Goal: Task Accomplishment & Management: Manage account settings

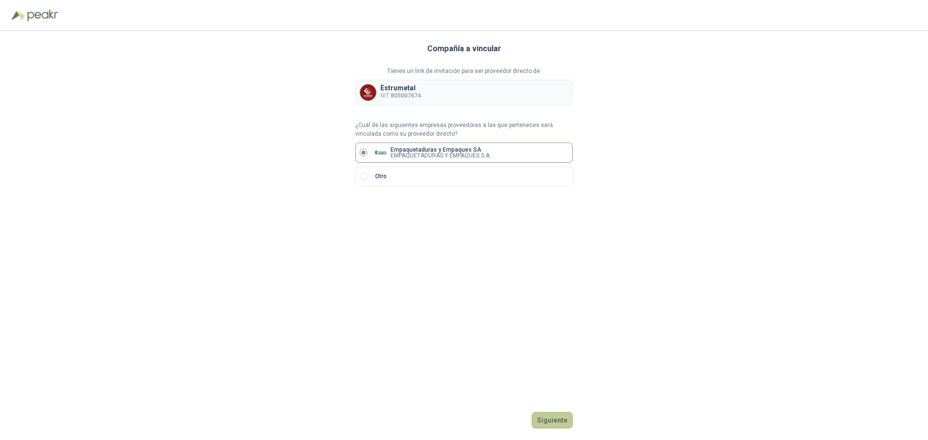
click at [551, 425] on button "Siguiente" at bounding box center [552, 420] width 41 height 16
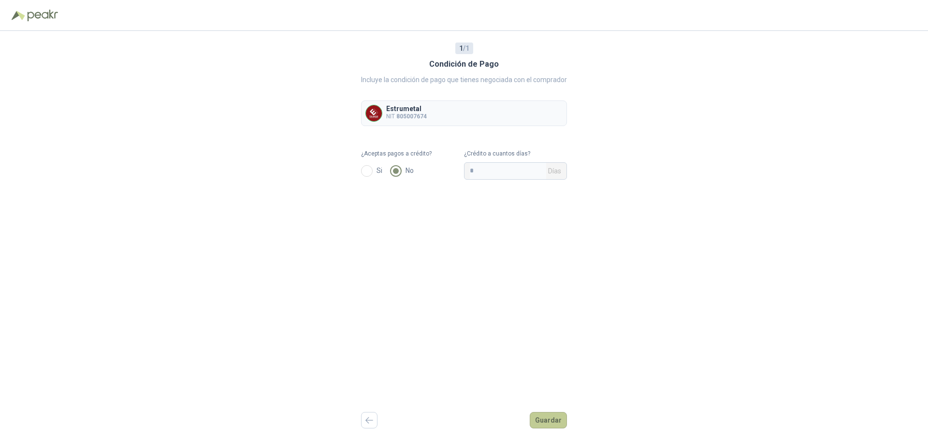
click at [542, 417] on button "Guardar" at bounding box center [548, 420] width 37 height 16
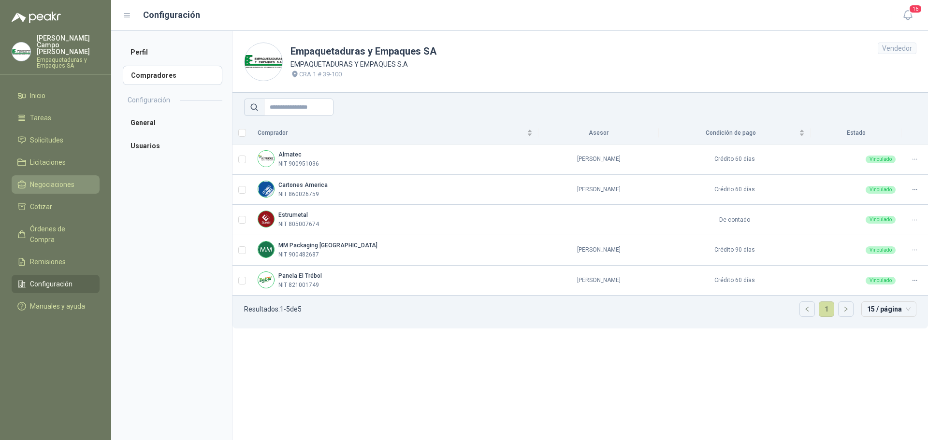
click at [52, 179] on span "Negociaciones" at bounding box center [52, 184] width 44 height 11
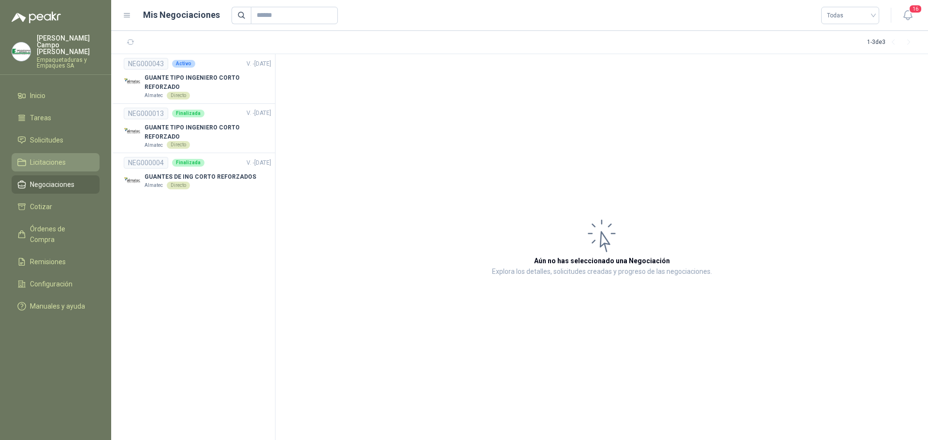
click at [52, 164] on link "Licitaciones" at bounding box center [56, 162] width 88 height 18
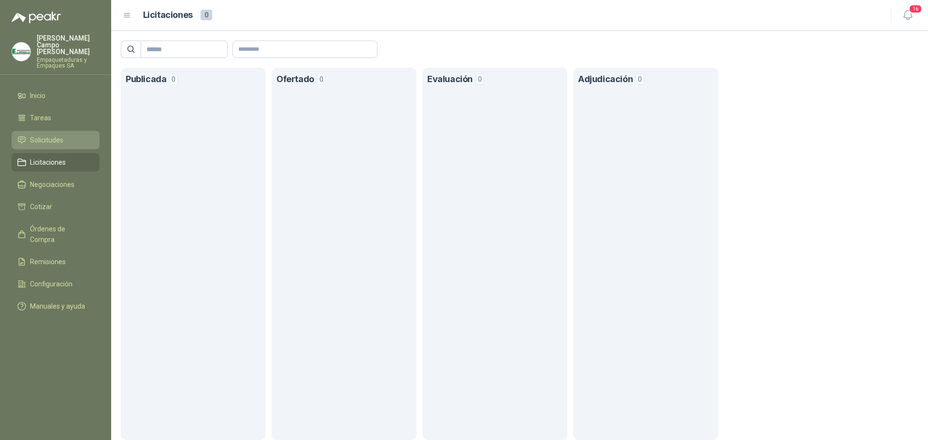
click at [61, 135] on span "Solicitudes" at bounding box center [46, 140] width 33 height 11
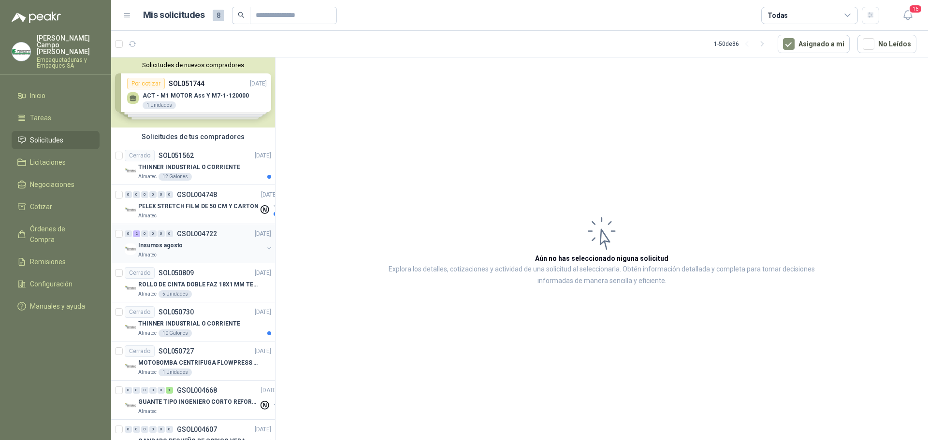
click at [191, 248] on div "Insumos agosto" at bounding box center [200, 246] width 125 height 12
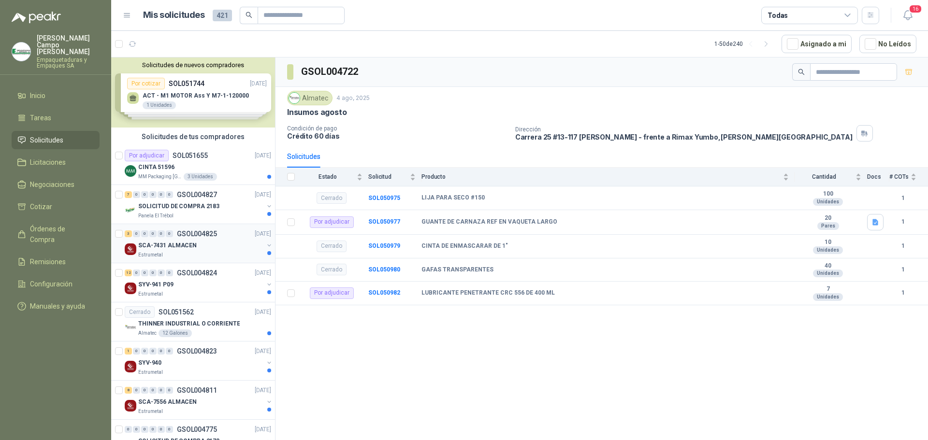
click at [163, 240] on div "SCA-7431 ALMACEN" at bounding box center [200, 246] width 125 height 12
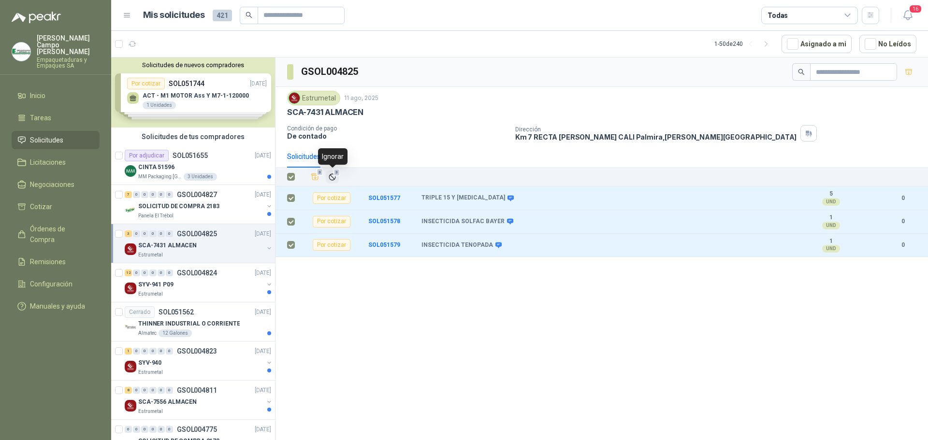
click at [330, 173] on icon "Ignorar" at bounding box center [332, 177] width 8 height 8
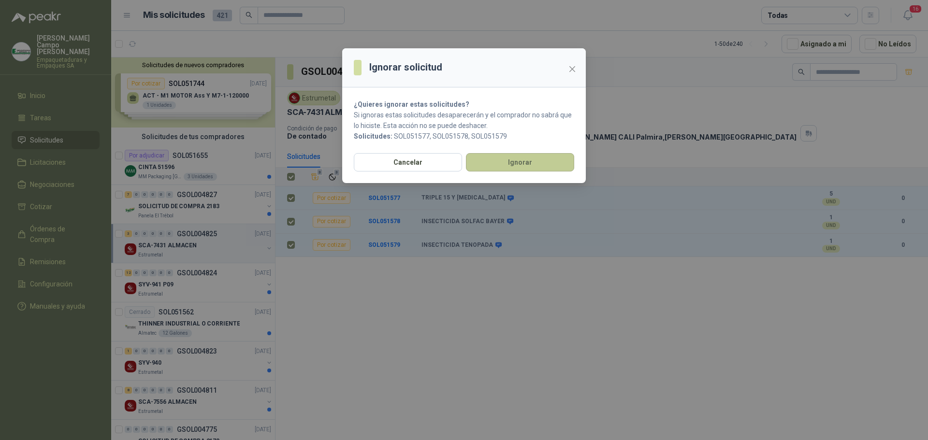
click at [528, 163] on button "Ignorar" at bounding box center [520, 162] width 108 height 18
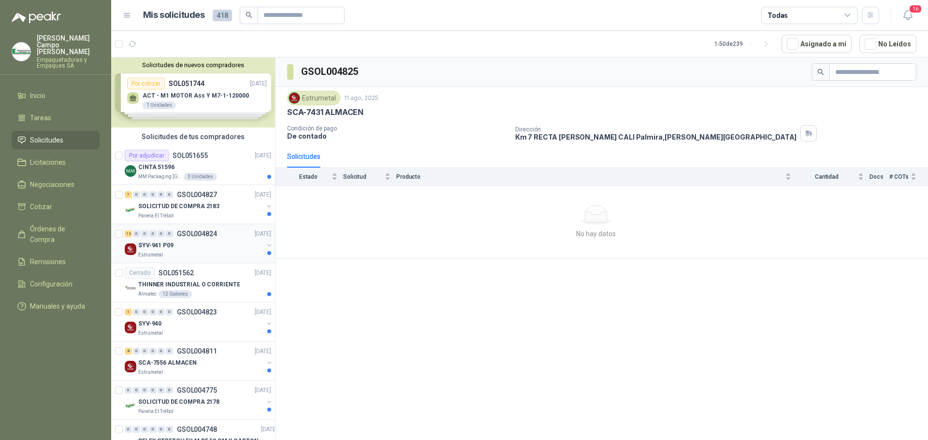
click at [219, 233] on div "12 0 0 0 0 0 GSOL004824 [DATE]" at bounding box center [199, 234] width 148 height 12
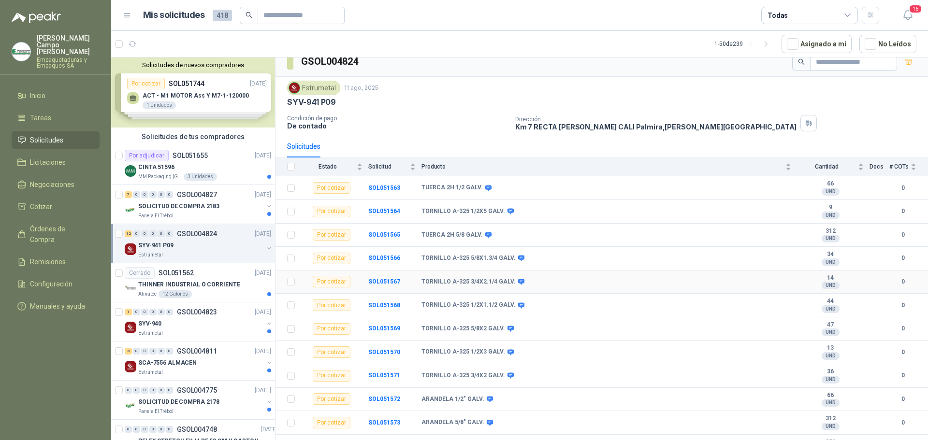
scroll to position [25, 0]
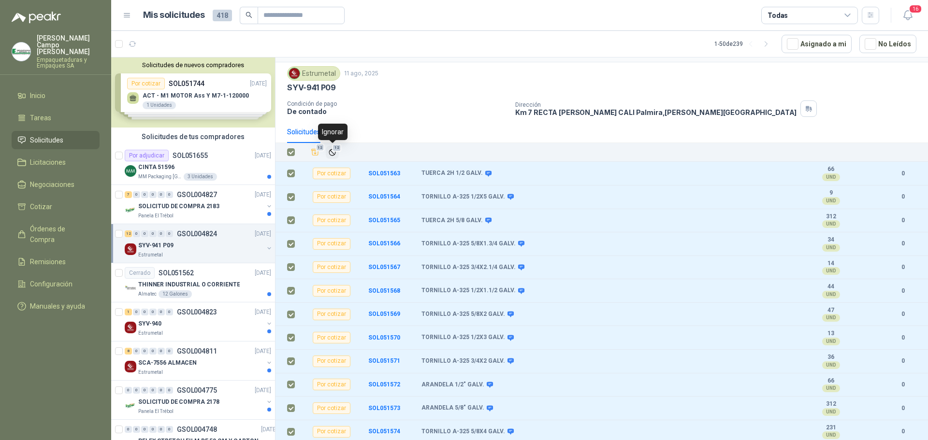
click at [334, 152] on span "12" at bounding box center [336, 148] width 9 height 8
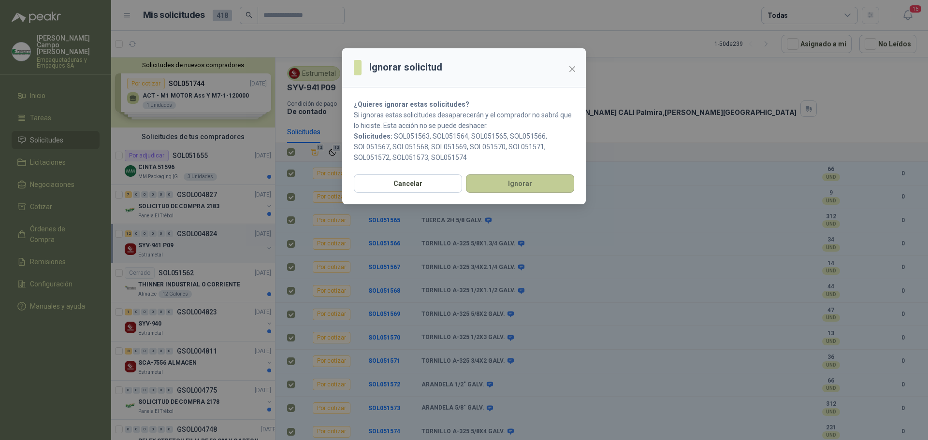
click at [556, 182] on button "Ignorar" at bounding box center [520, 183] width 108 height 18
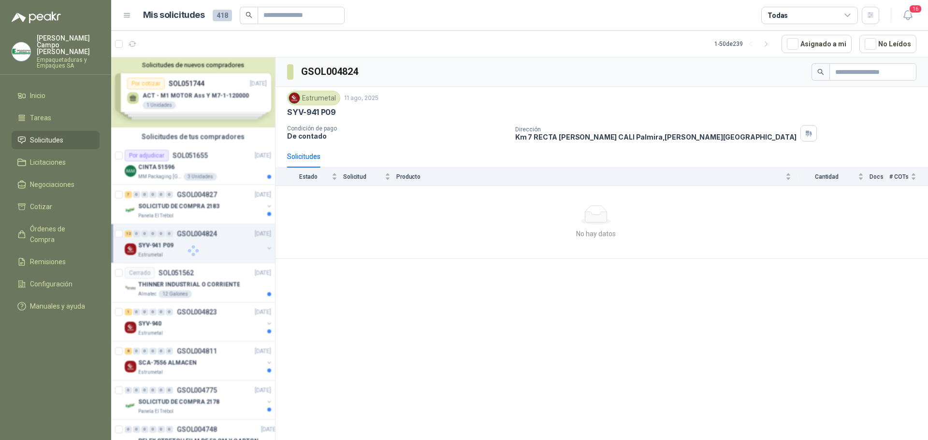
scroll to position [0, 0]
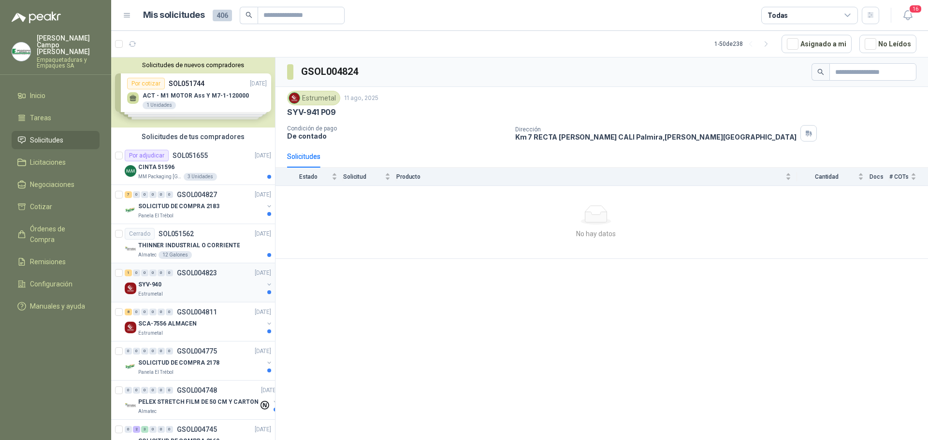
click at [173, 286] on div "SYV-940" at bounding box center [200, 285] width 125 height 12
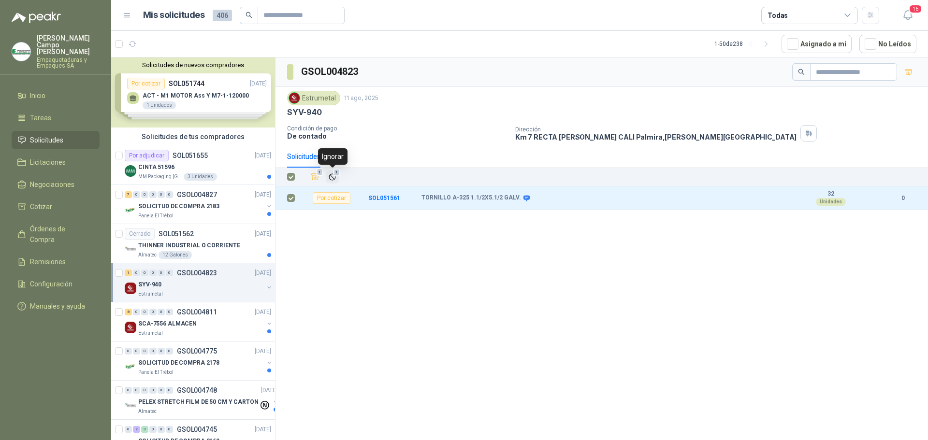
click at [332, 177] on icon "Ignorar" at bounding box center [332, 177] width 8 height 8
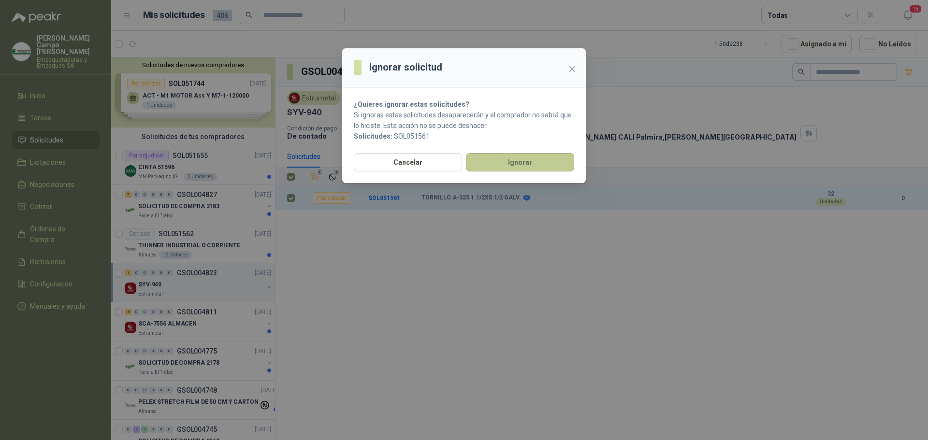
click at [534, 155] on button "Ignorar" at bounding box center [520, 162] width 108 height 18
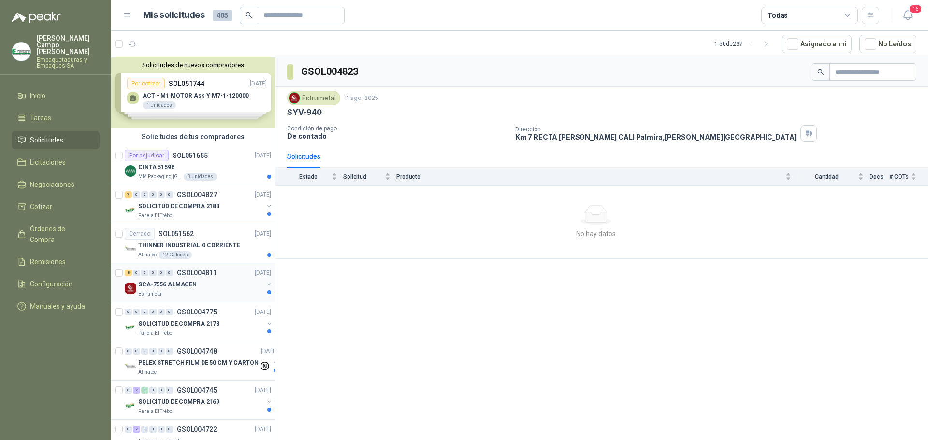
click at [150, 292] on p "Estrumetal" at bounding box center [150, 294] width 25 height 8
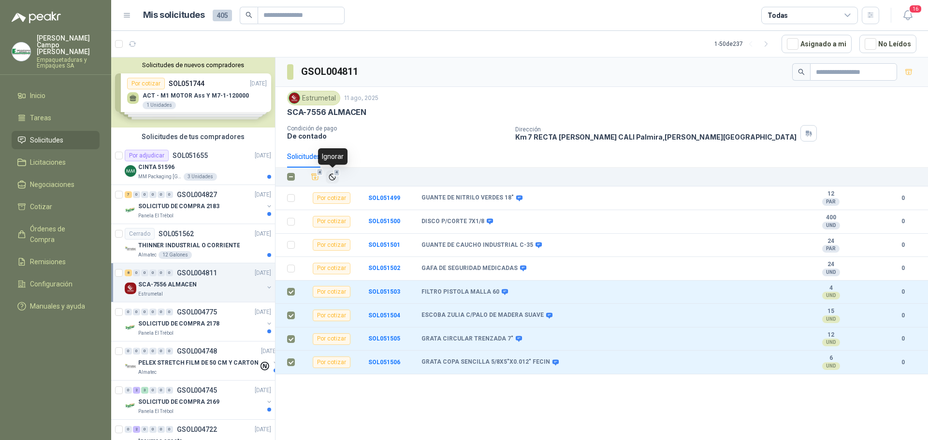
click at [328, 178] on icon "Ignorar" at bounding box center [332, 177] width 8 height 8
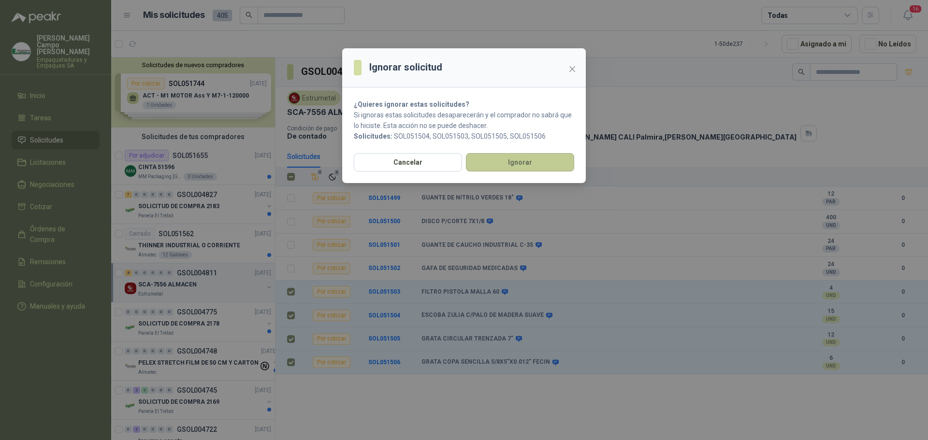
click at [504, 163] on button "Ignorar" at bounding box center [520, 162] width 108 height 18
